Goal: Task Accomplishment & Management: Use online tool/utility

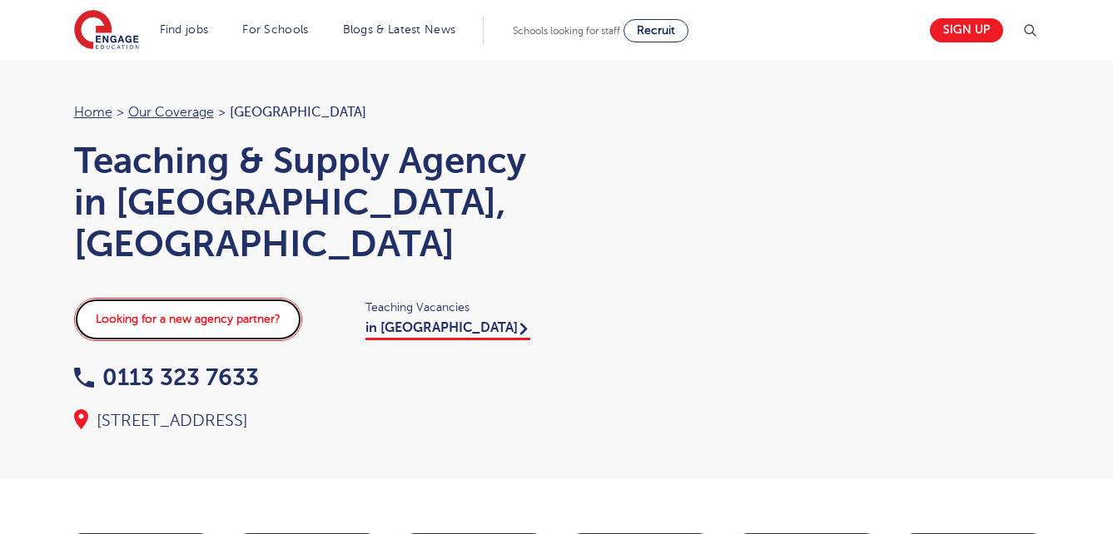
click at [125, 298] on link "Looking for a new agency partner?" at bounding box center [188, 319] width 228 height 43
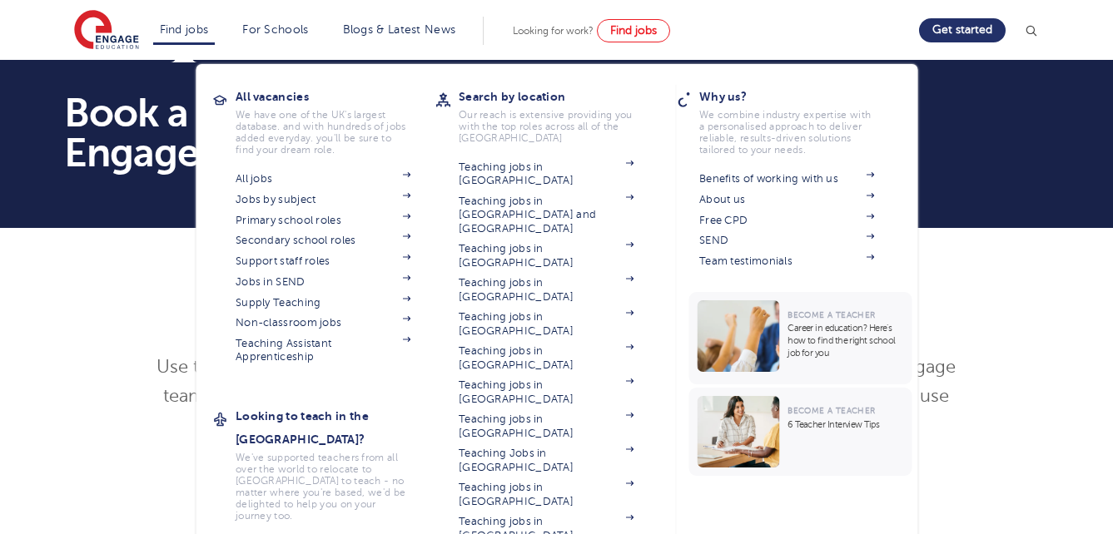
click at [201, 39] on li "Find jobs All vacancies We have one of the UK's largest database. and with hund…" at bounding box center [184, 31] width 62 height 28
click at [270, 182] on link "All jobs" at bounding box center [323, 178] width 175 height 13
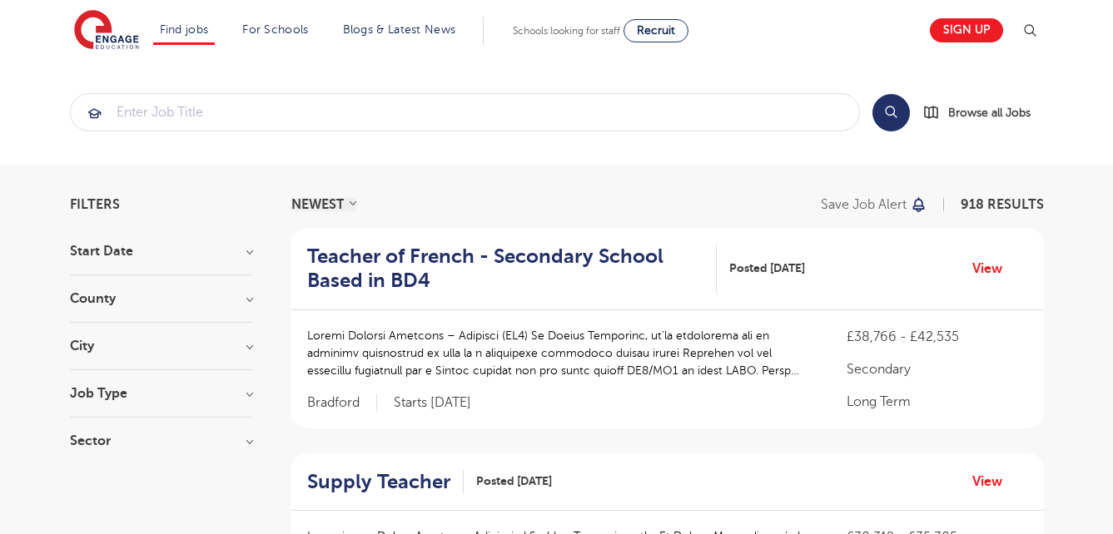
click at [526, 136] on section "Search Browse all Jobs" at bounding box center [556, 112] width 1113 height 105
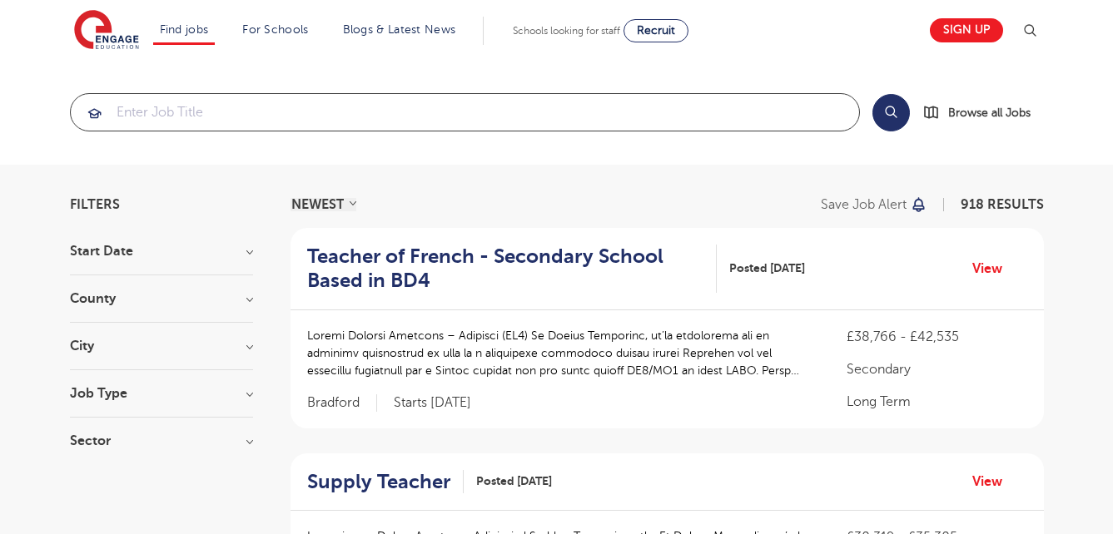
click at [766, 105] on input "search" at bounding box center [465, 112] width 788 height 37
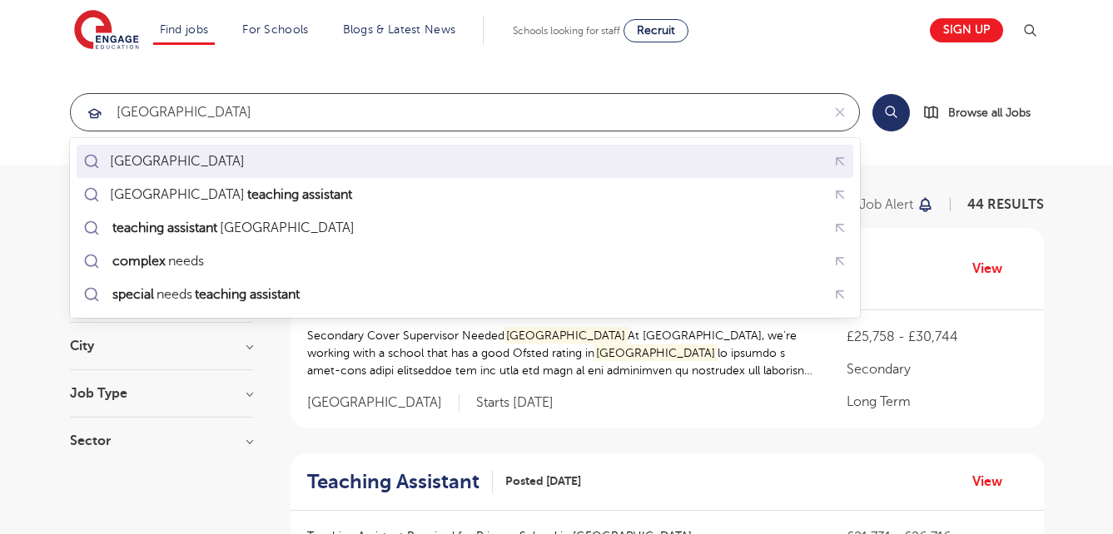
click at [744, 149] on div "leeds" at bounding box center [465, 162] width 770 height 26
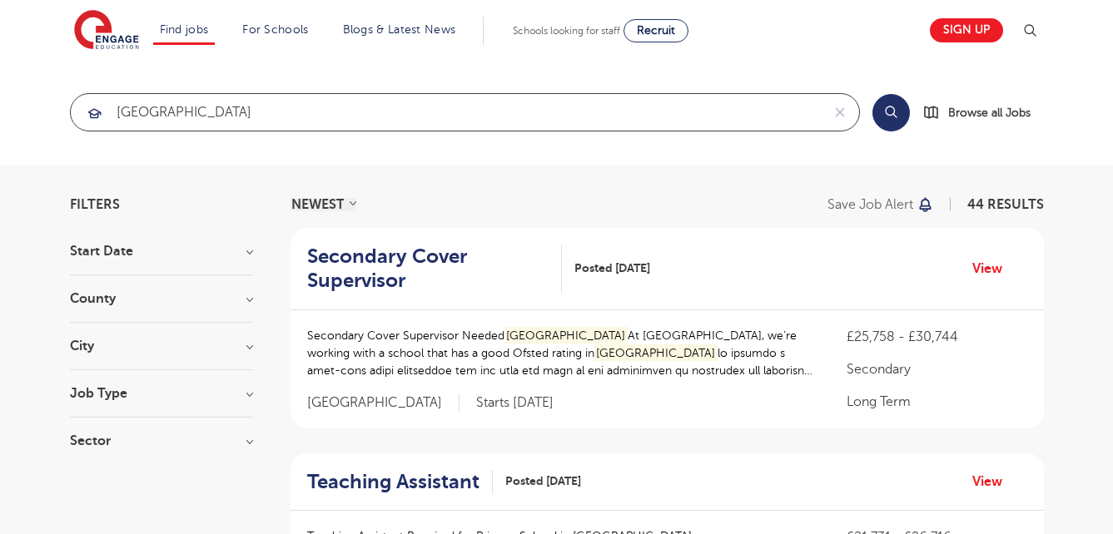
type input "leeds"
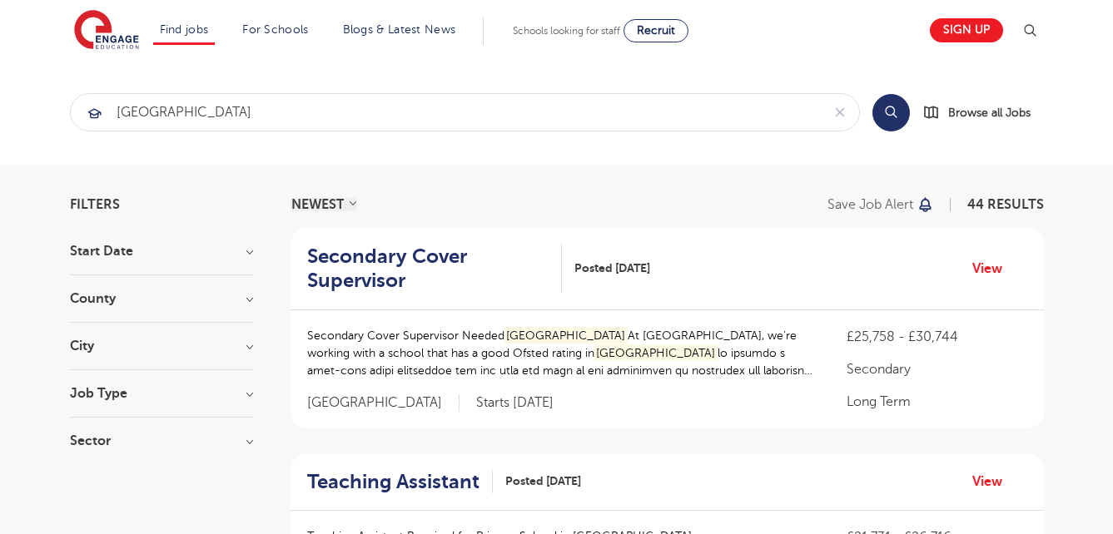
click at [890, 117] on button "Search" at bounding box center [890, 112] width 37 height 37
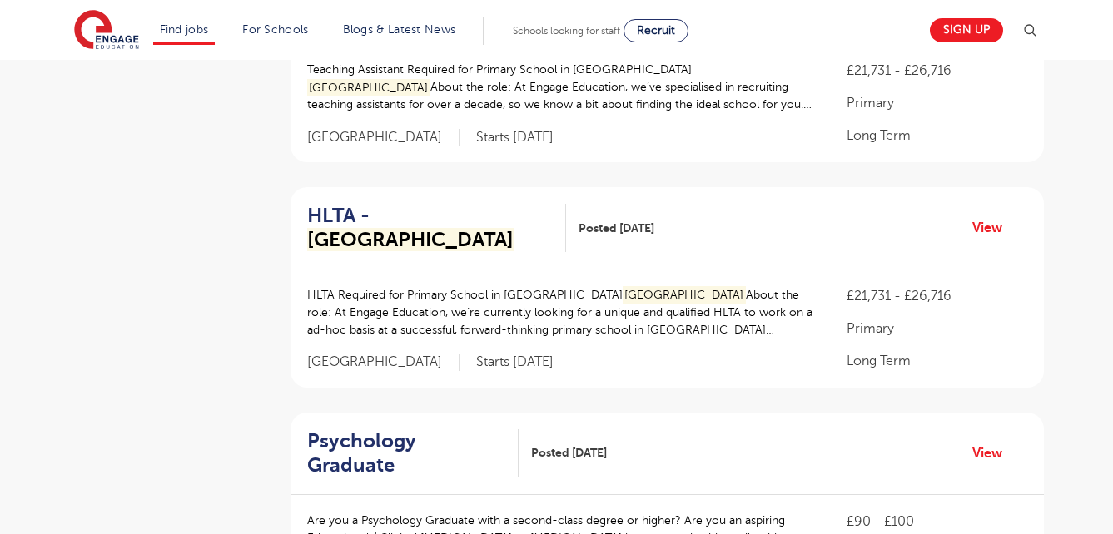
click at [582, 350] on div "HLTA Required for Primary School in West Leeds About the role: At Engage Educat…" at bounding box center [666, 329] width 753 height 118
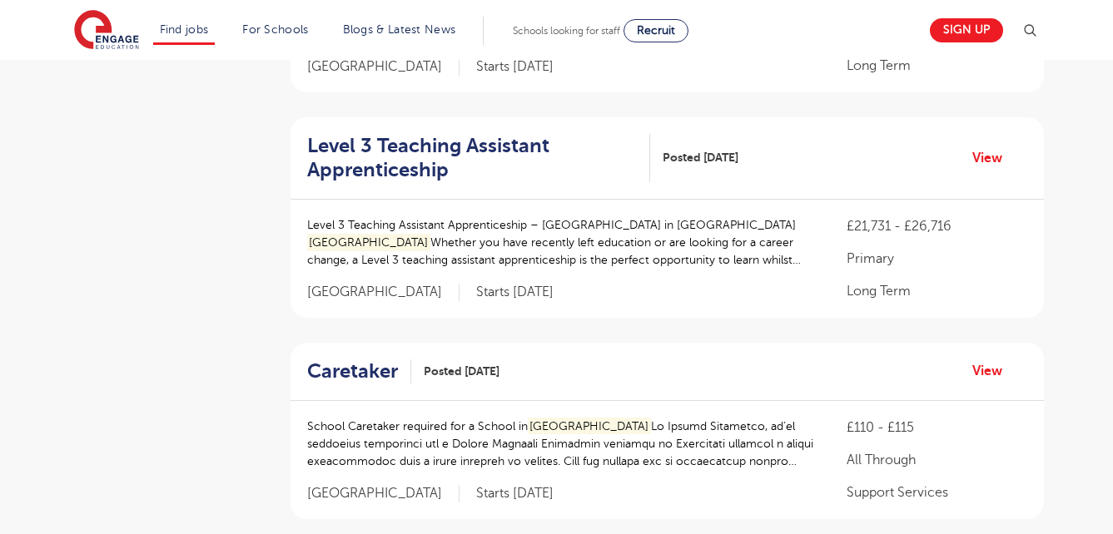
scroll to position [1865, 0]
click at [978, 146] on link "View" at bounding box center [993, 157] width 42 height 22
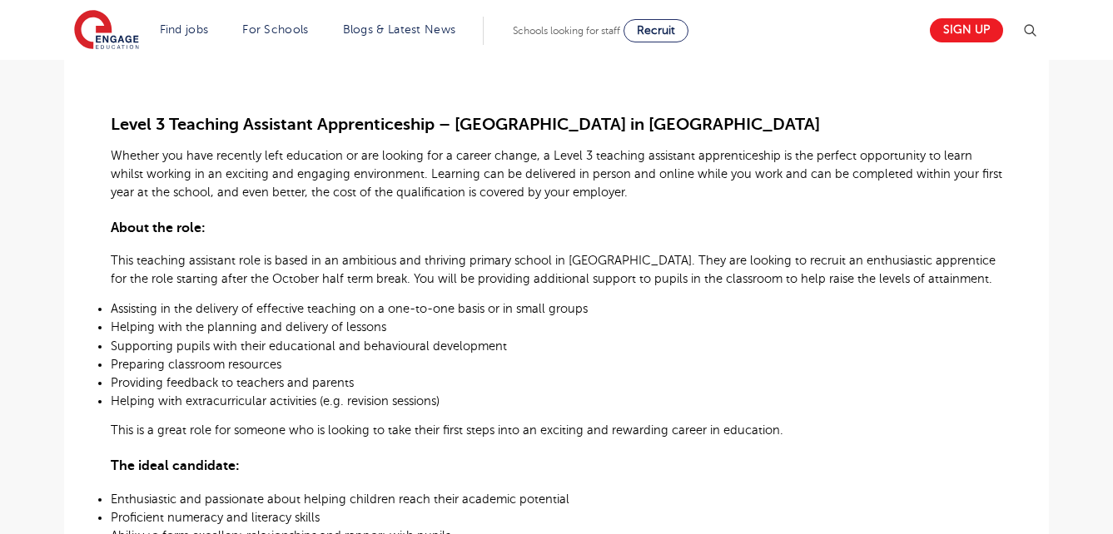
scroll to position [415, 0]
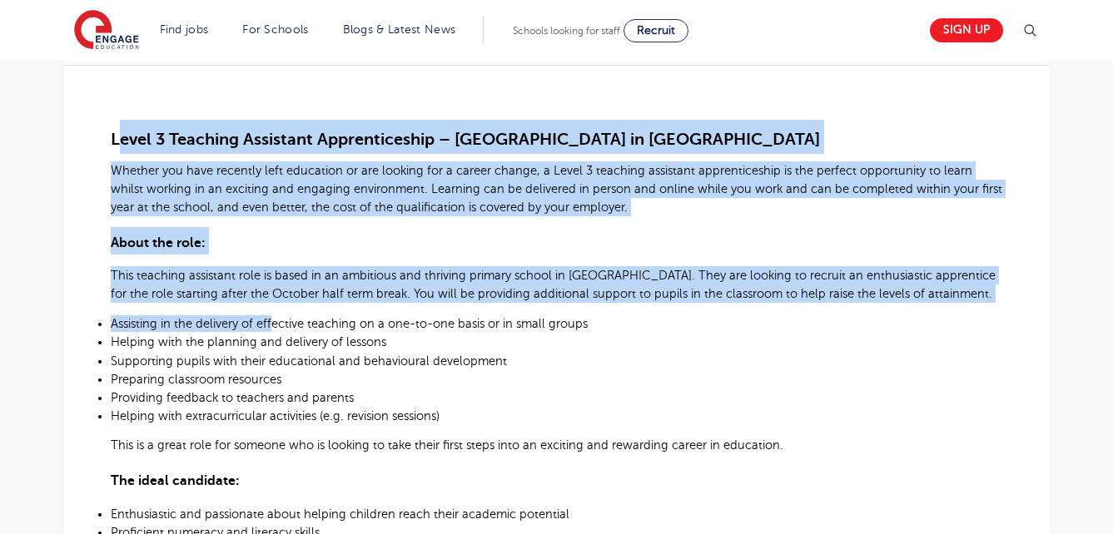
drag, startPoint x: 117, startPoint y: 145, endPoint x: 271, endPoint y: 331, distance: 242.3
click at [271, 331] on div "Level 3 Teaching Assistant Apprenticeship – [GEOGRAPHIC_DATA] in [GEOGRAPHIC_DA…" at bounding box center [556, 489] width 891 height 849
drag, startPoint x: 271, startPoint y: 331, endPoint x: 207, endPoint y: 325, distance: 64.4
click at [207, 325] on span "Assisting in the delivery of effective teaching on a one-to-one basis or in sma…" at bounding box center [349, 323] width 477 height 13
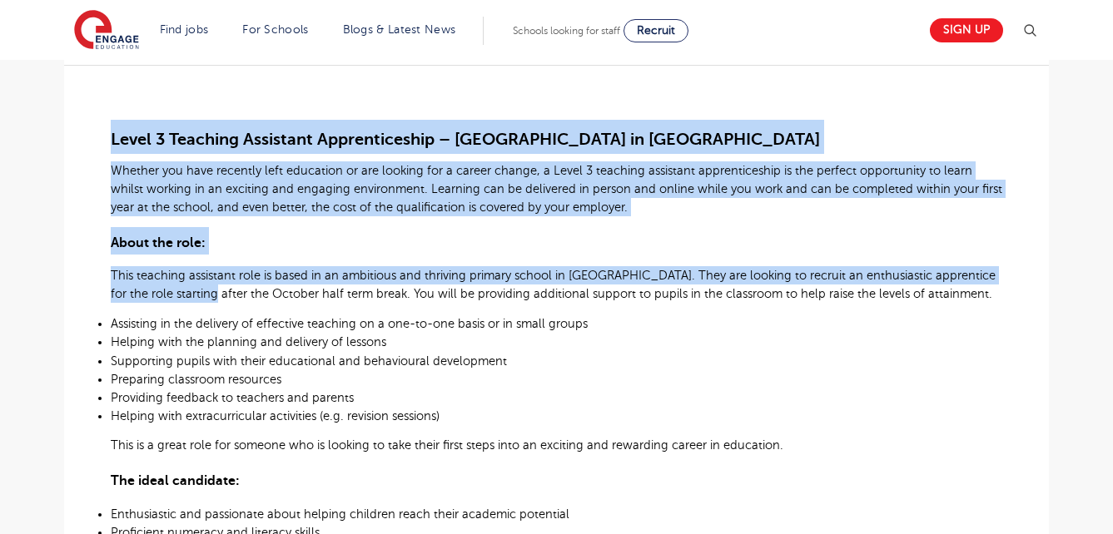
drag, startPoint x: 99, startPoint y: 134, endPoint x: 184, endPoint y: 292, distance: 179.5
click at [184, 292] on div "£21,731 - £26,716 Long Term Primary [GEOGRAPHIC_DATA] - [GEOGRAPHIC_DATA] Begin…" at bounding box center [556, 522] width 958 height 1087
click at [184, 292] on span "This teaching assistant role is based in an ambitious and thriving primary scho…" at bounding box center [553, 285] width 885 height 32
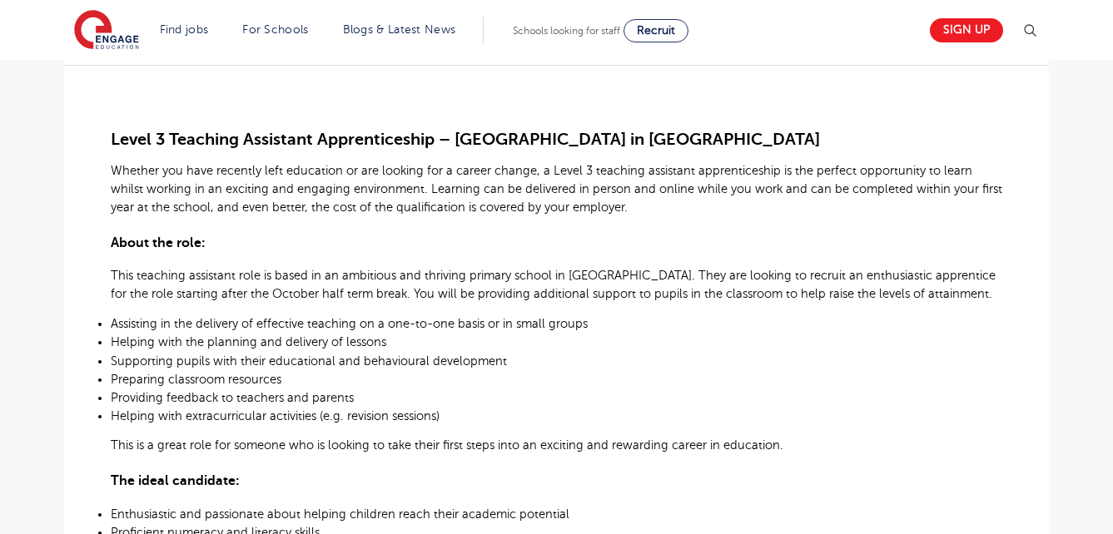
click at [111, 141] on span "Level 3 Teaching Assistant Apprenticeship – [GEOGRAPHIC_DATA] in [GEOGRAPHIC_DA…" at bounding box center [465, 139] width 709 height 19
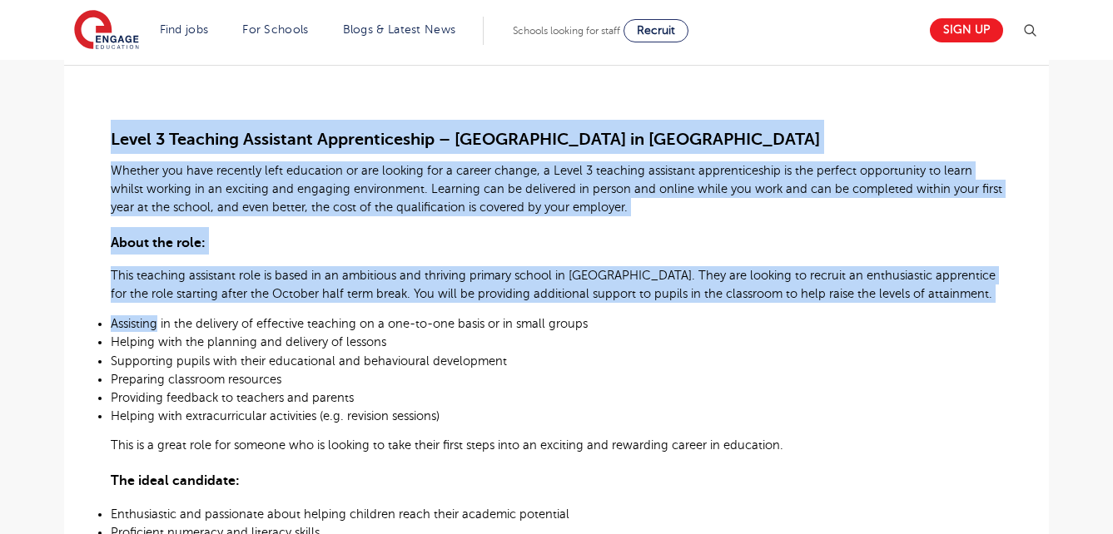
drag, startPoint x: 111, startPoint y: 141, endPoint x: 155, endPoint y: 314, distance: 178.6
click at [155, 314] on div "Level 3 Teaching Assistant Apprenticeship – [GEOGRAPHIC_DATA] in [GEOGRAPHIC_DA…" at bounding box center [556, 489] width 891 height 849
click at [155, 314] on li "Assisting in the delivery of effective teaching on a one-to-one basis or in sma…" at bounding box center [556, 323] width 891 height 18
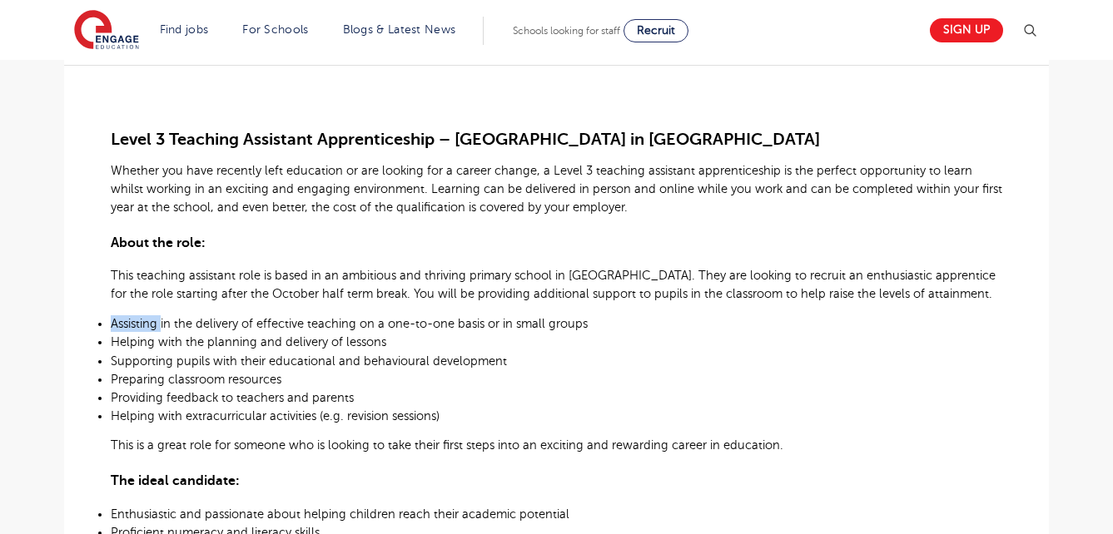
click at [155, 314] on li "Assisting in the delivery of effective teaching on a one-to-one basis or in sma…" at bounding box center [556, 323] width 891 height 18
